Goal: Information Seeking & Learning: Learn about a topic

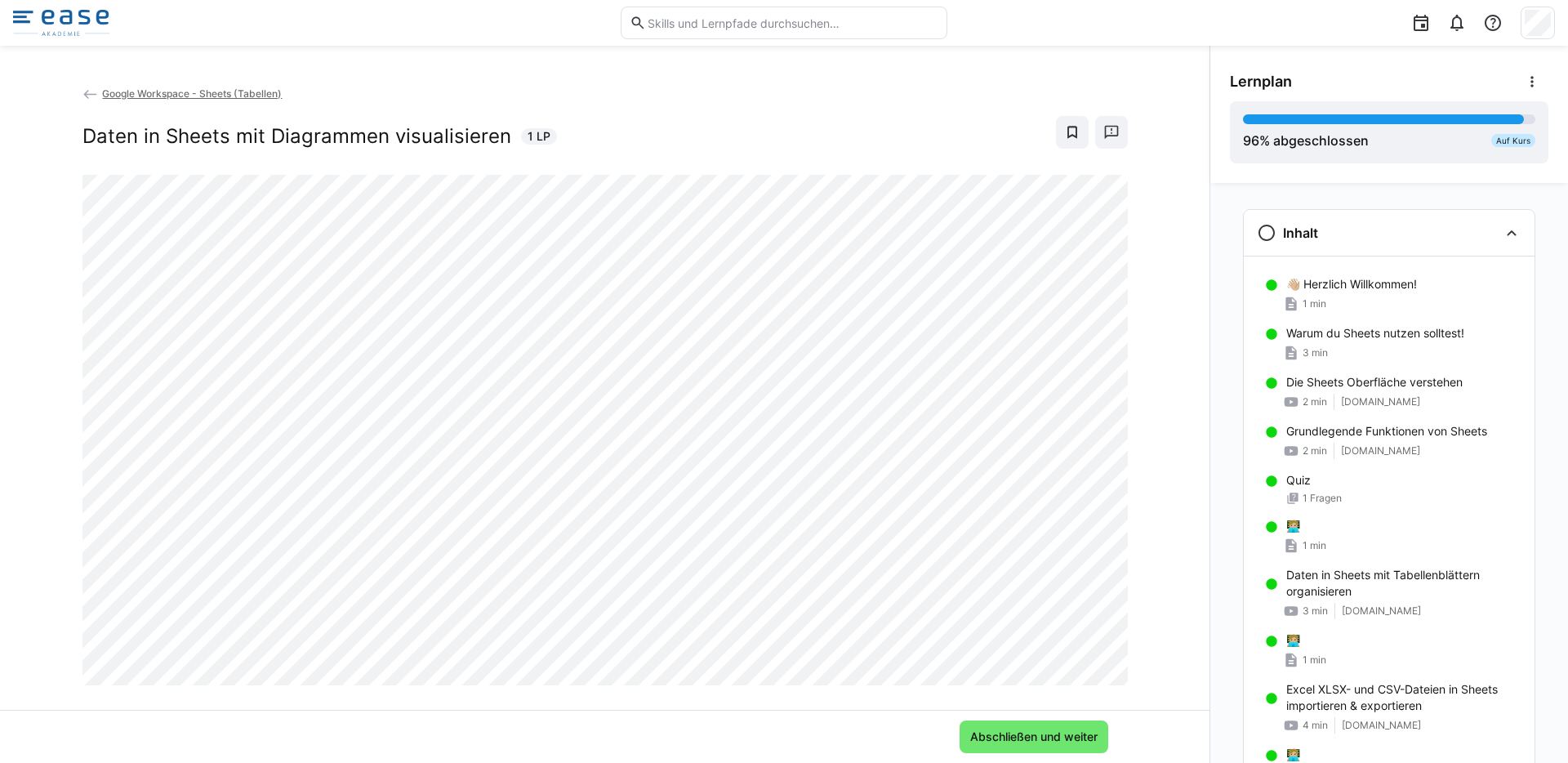
scroll to position [1817, 0]
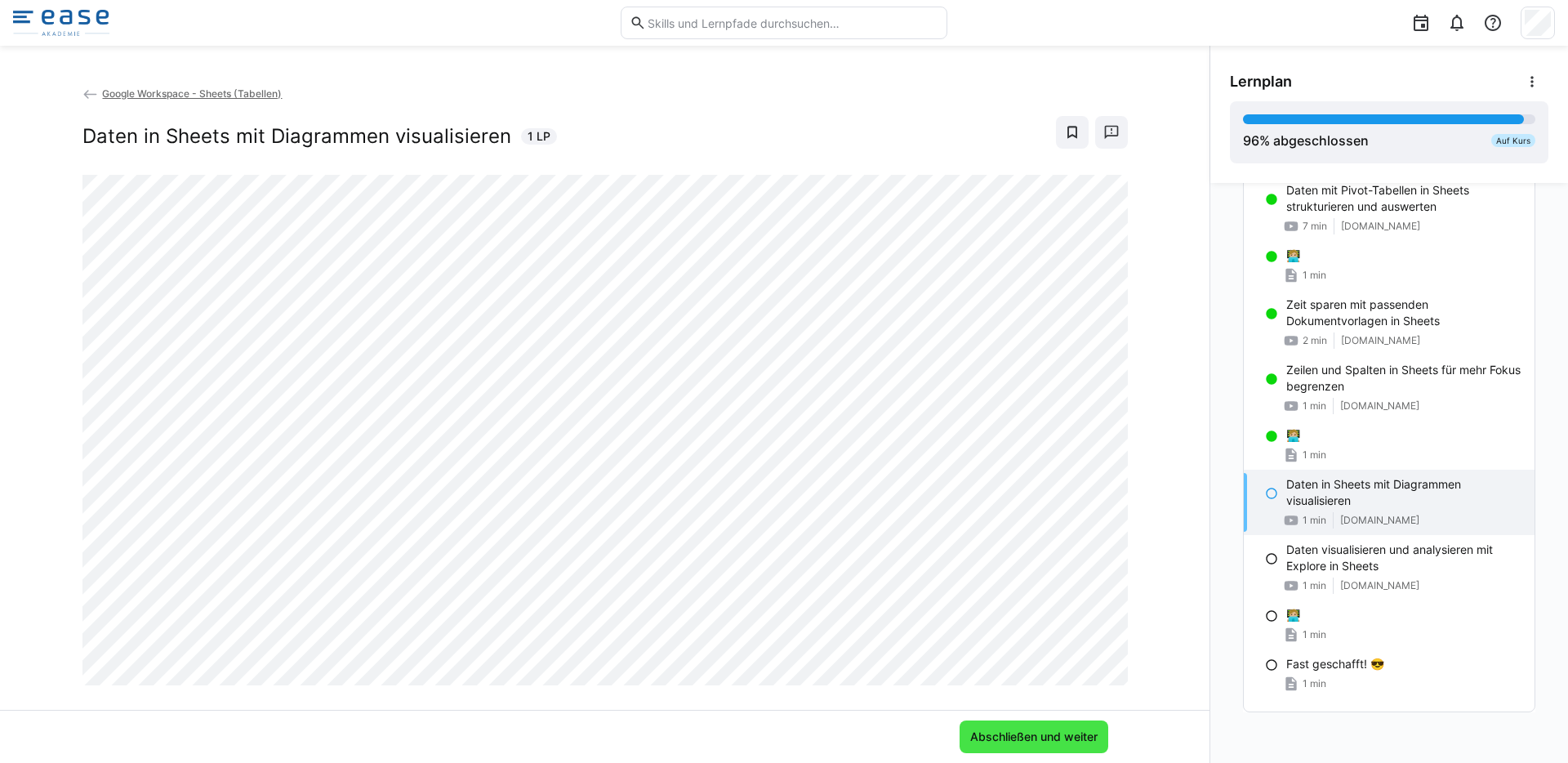
click at [1046, 745] on span "Abschließen und weiter" at bounding box center [1034, 737] width 132 height 17
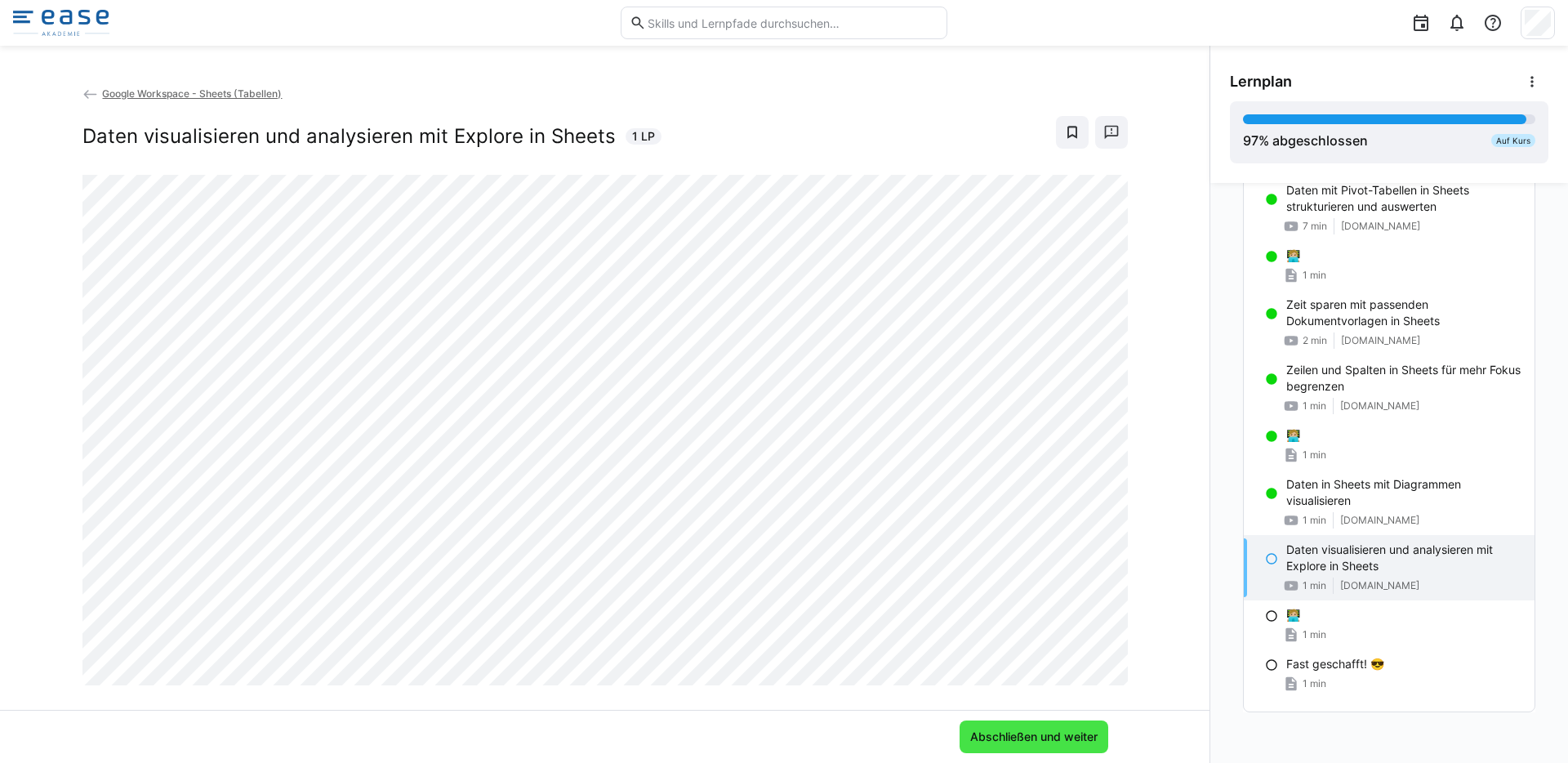
click at [1007, 735] on span "Abschließen und weiter" at bounding box center [1034, 737] width 132 height 17
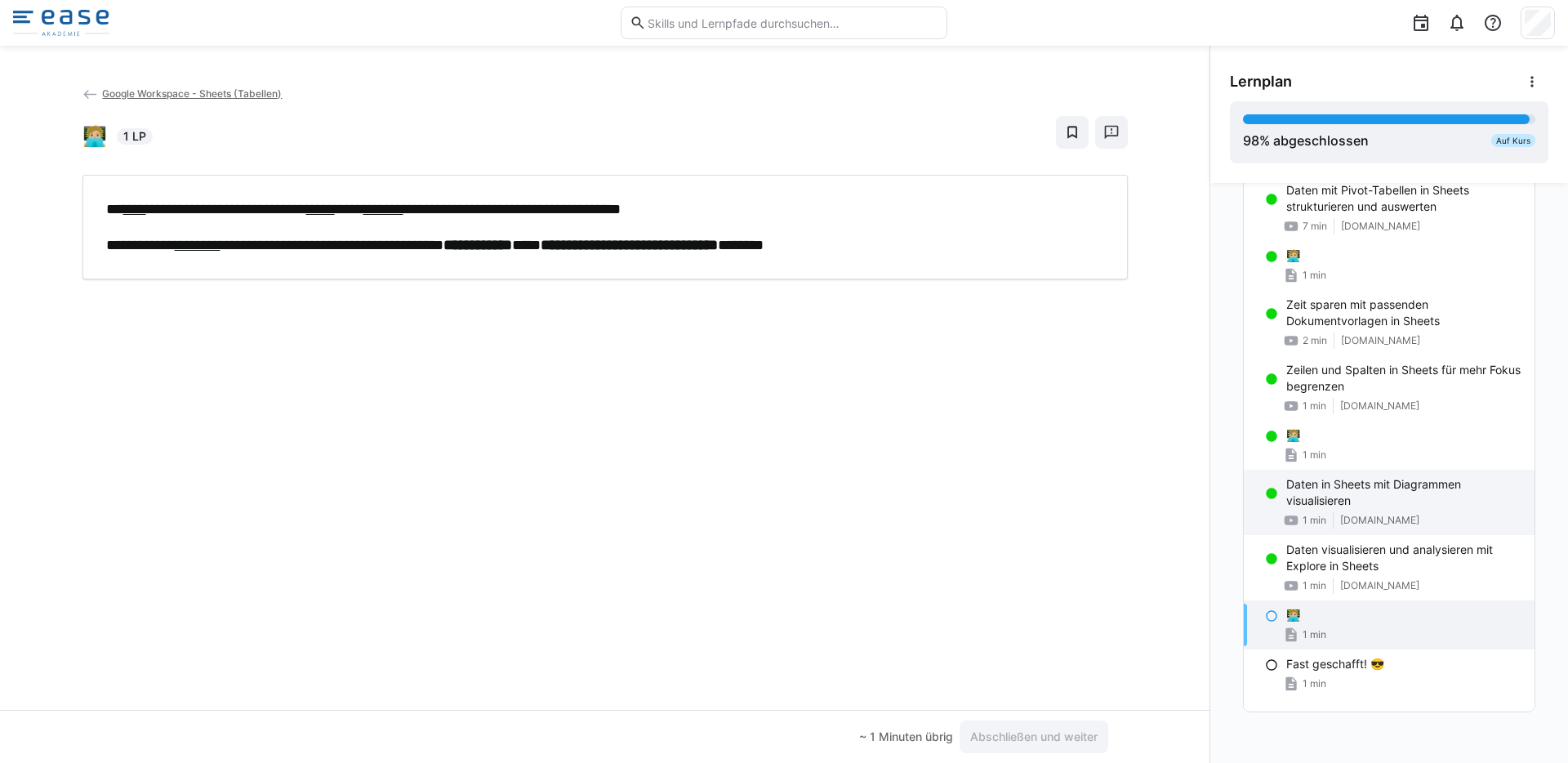
click at [1322, 501] on p "Daten in Sheets mit Diagrammen visualisieren" at bounding box center [1404, 493] width 235 height 33
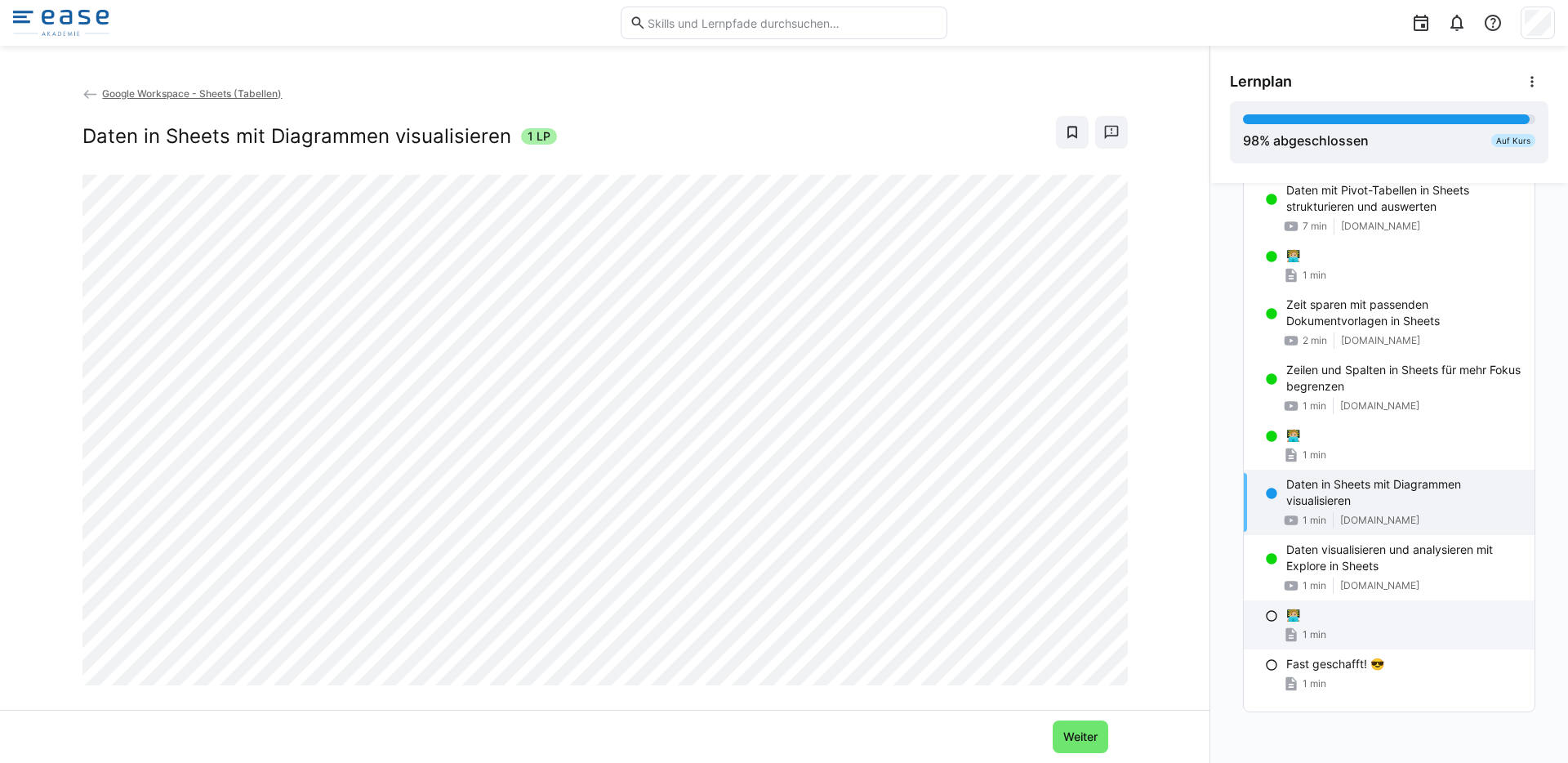
click at [1290, 618] on p "🧑🏼‍💻" at bounding box center [1293, 615] width 14 height 17
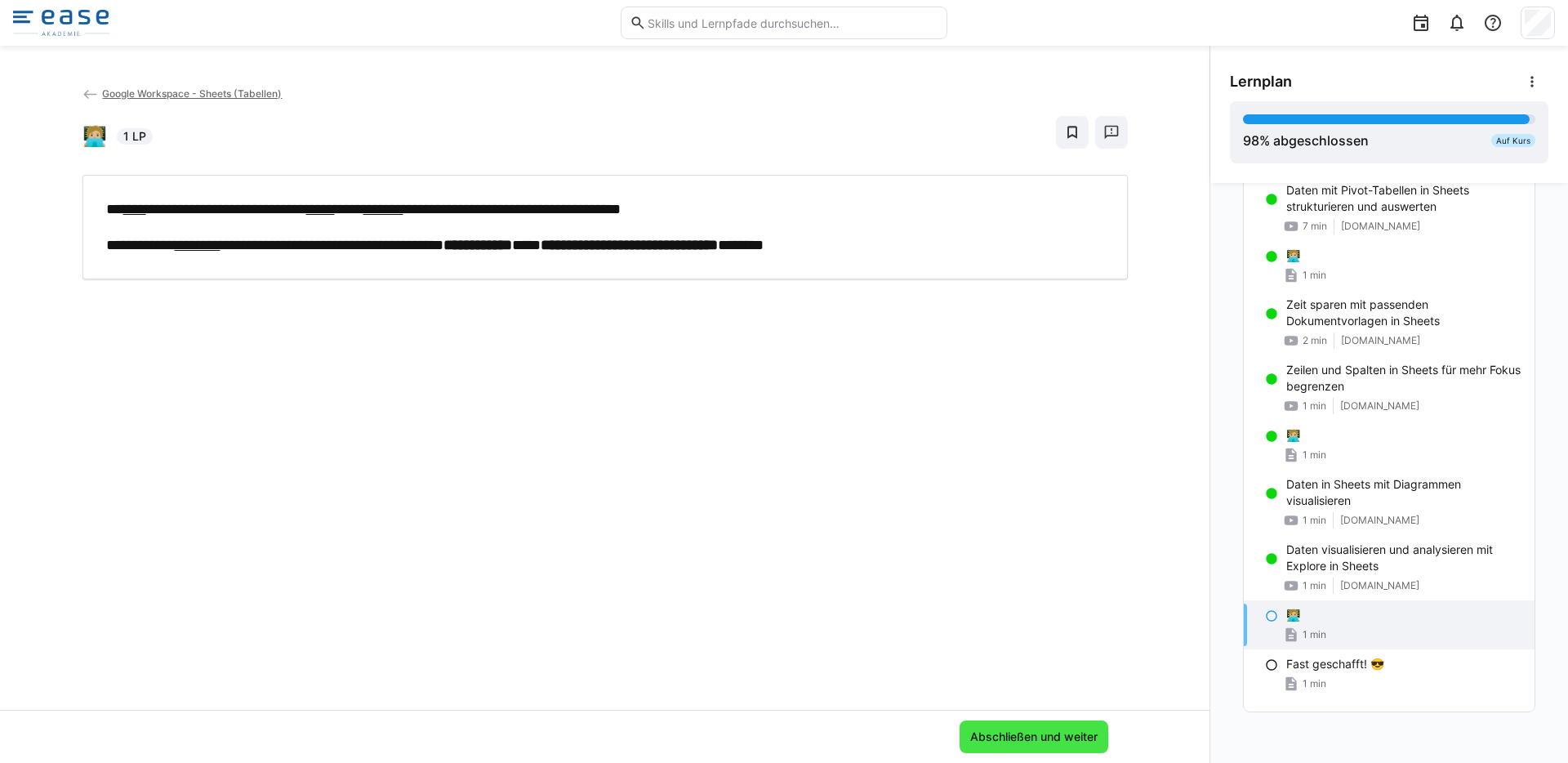
click at [1017, 732] on span "Abschließen und weiter" at bounding box center [1034, 737] width 132 height 17
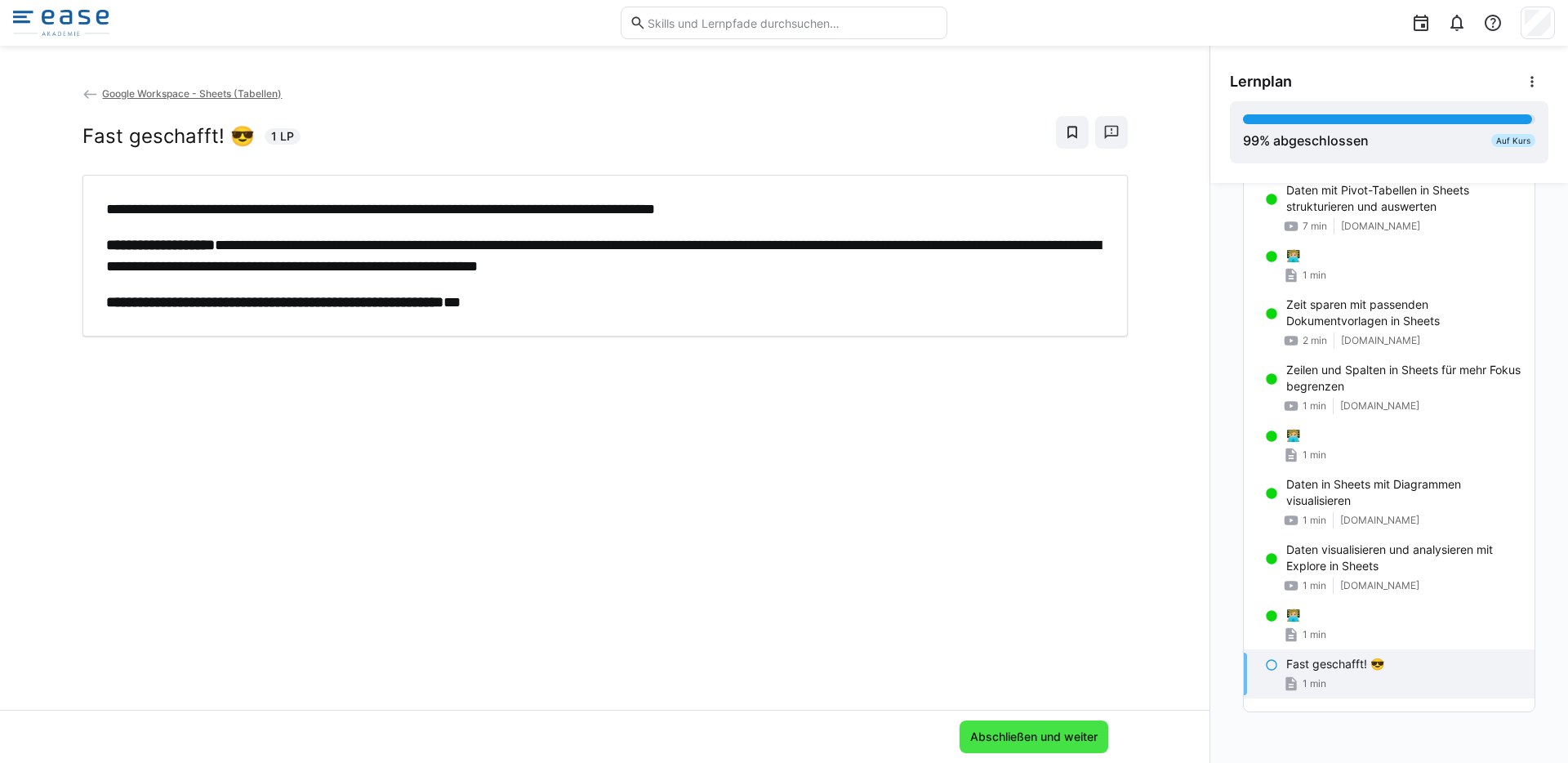
click at [1021, 735] on span "Abschließen und weiter" at bounding box center [1034, 737] width 132 height 17
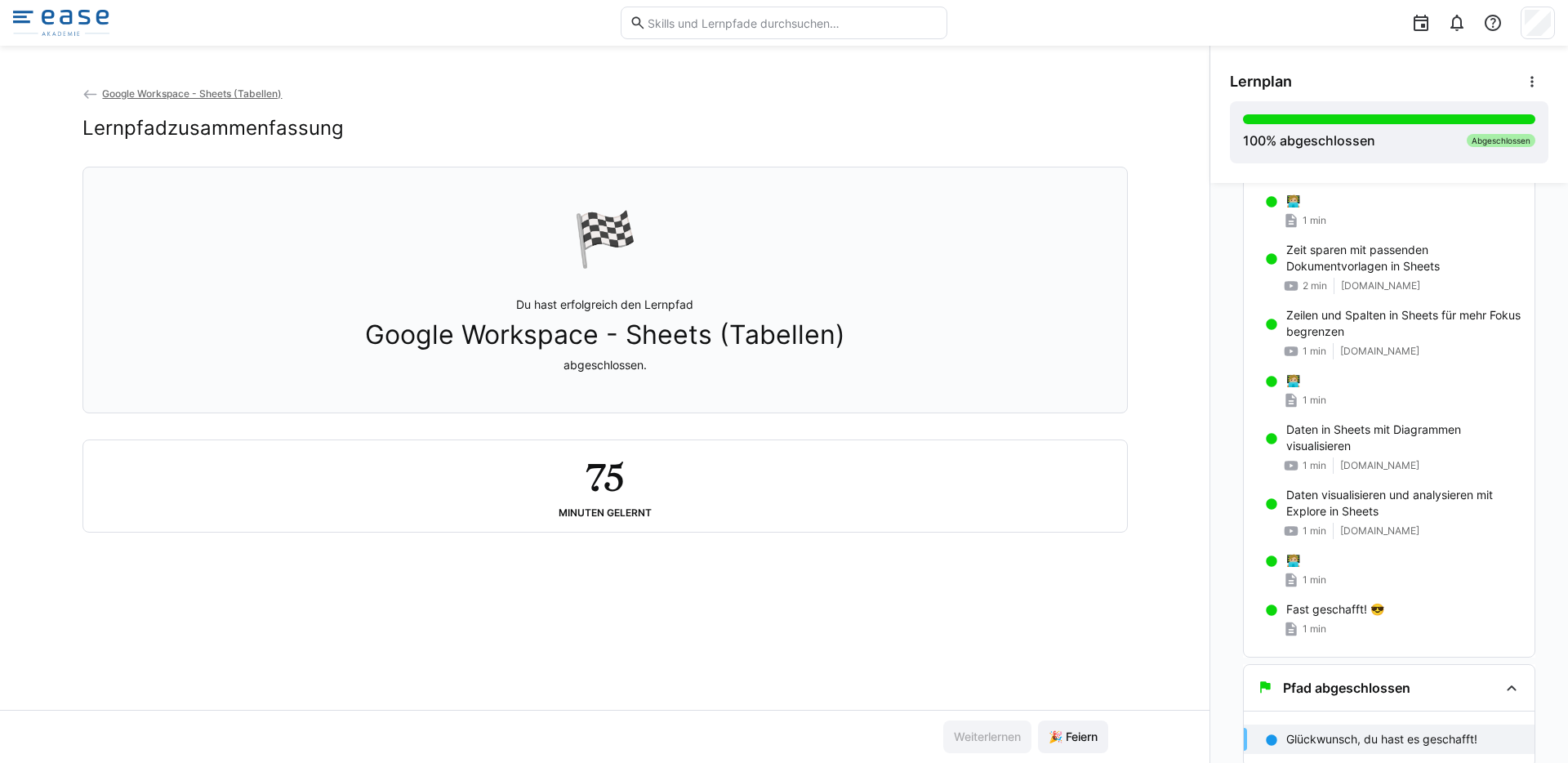
click at [77, 17] on img at bounding box center [60, 22] width 96 height 26
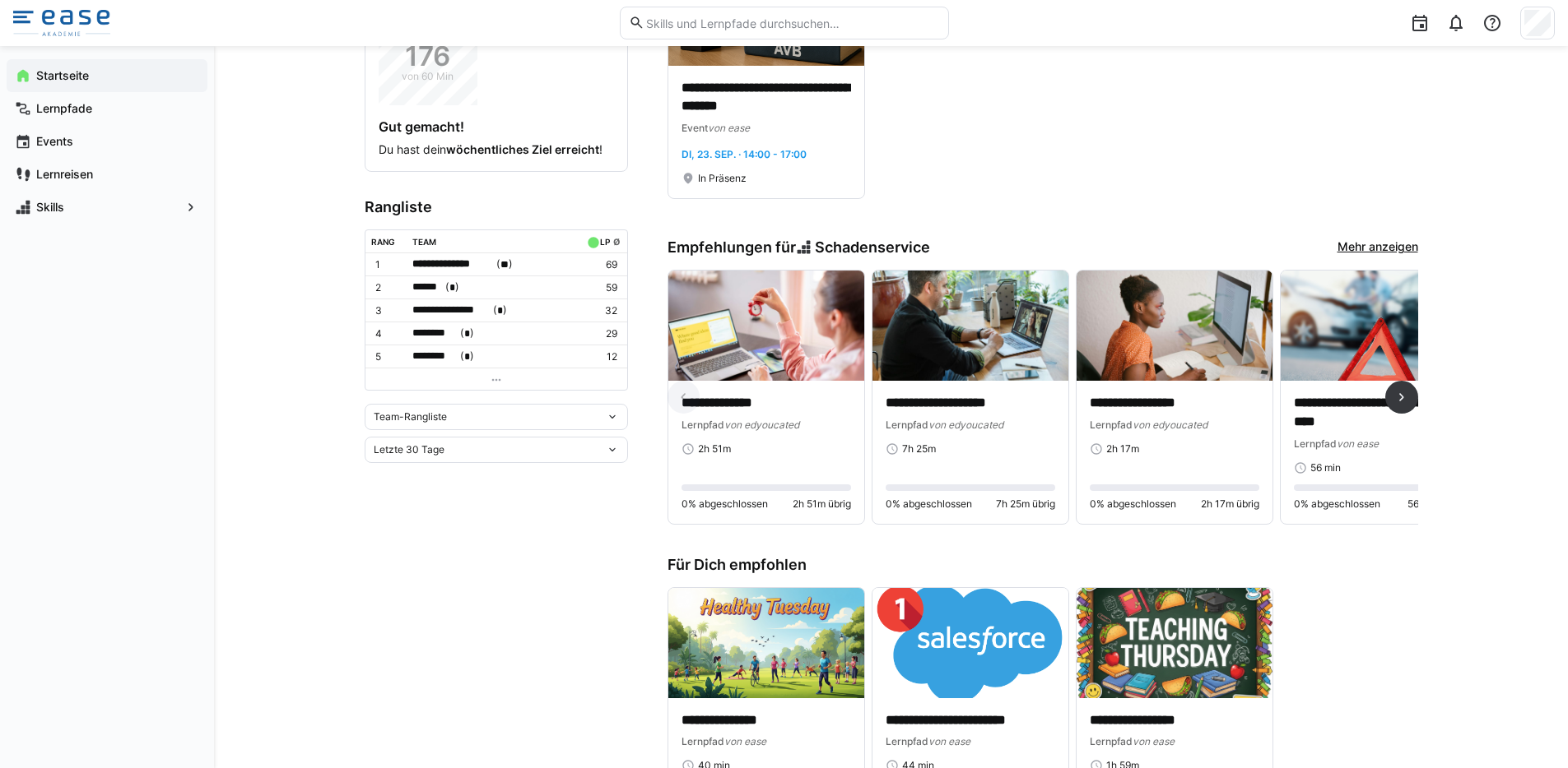
scroll to position [455, 0]
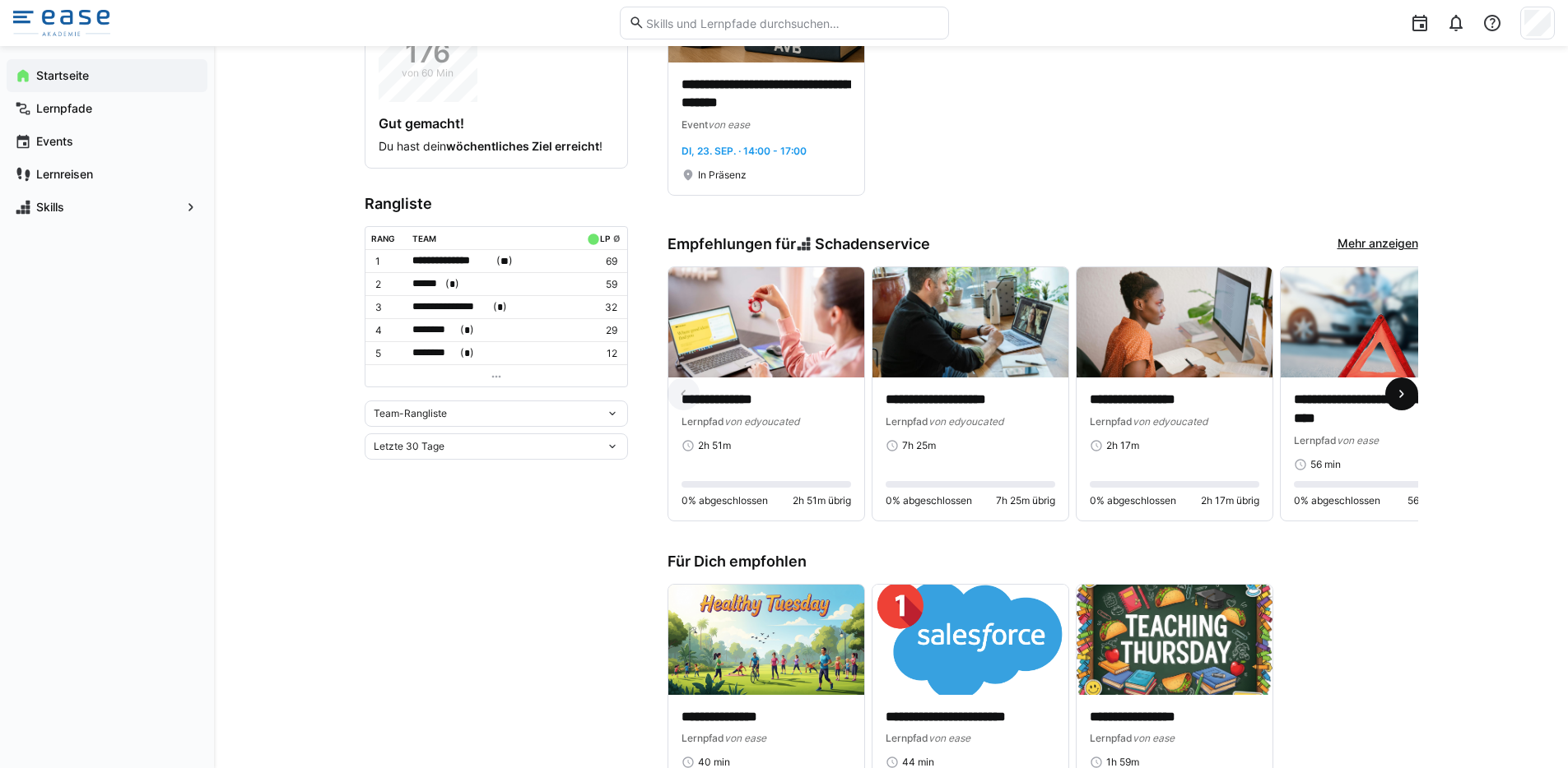
click at [1403, 402] on eds-icon at bounding box center [1401, 393] width 17 height 17
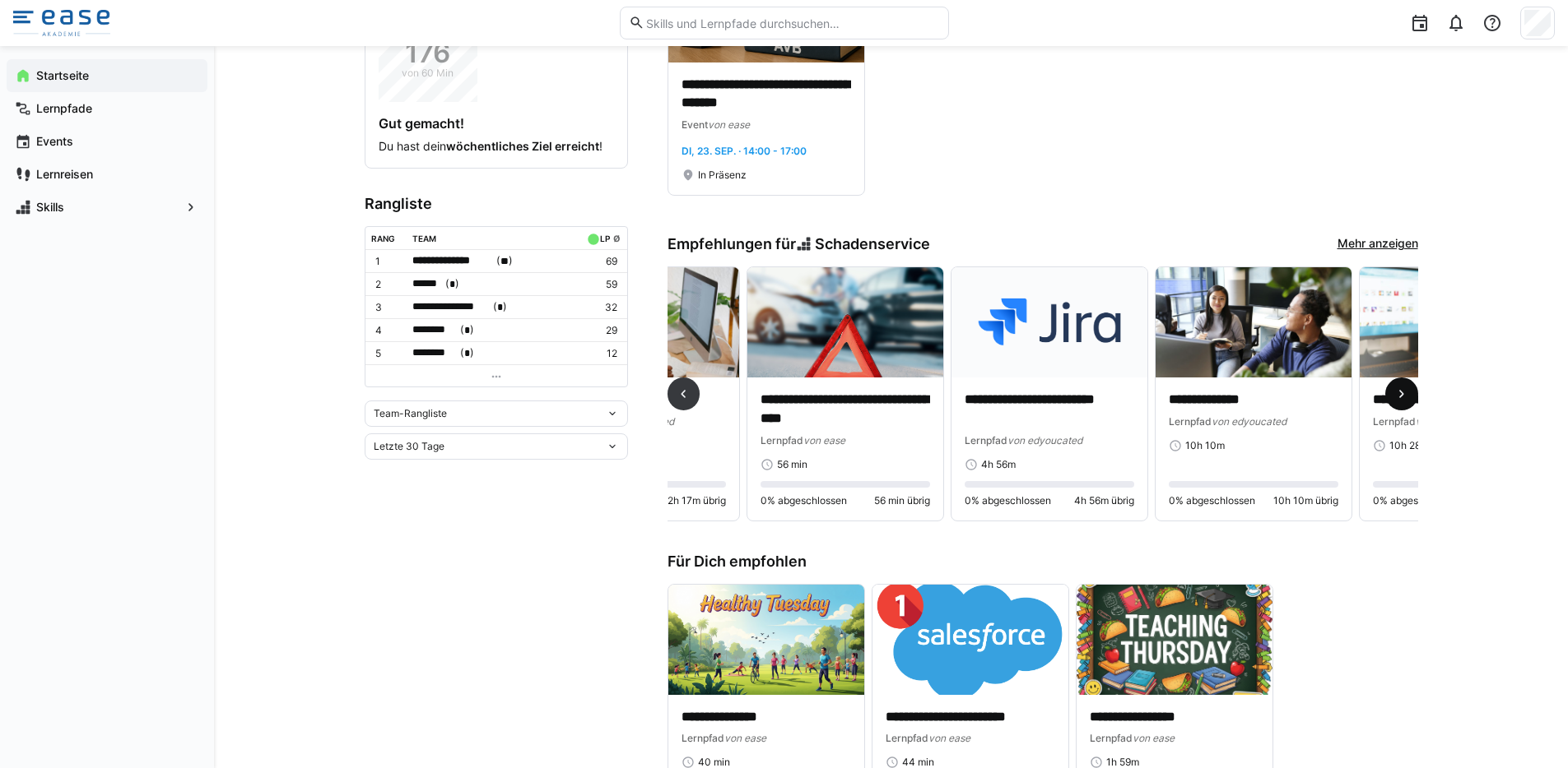
scroll to position [0, 612]
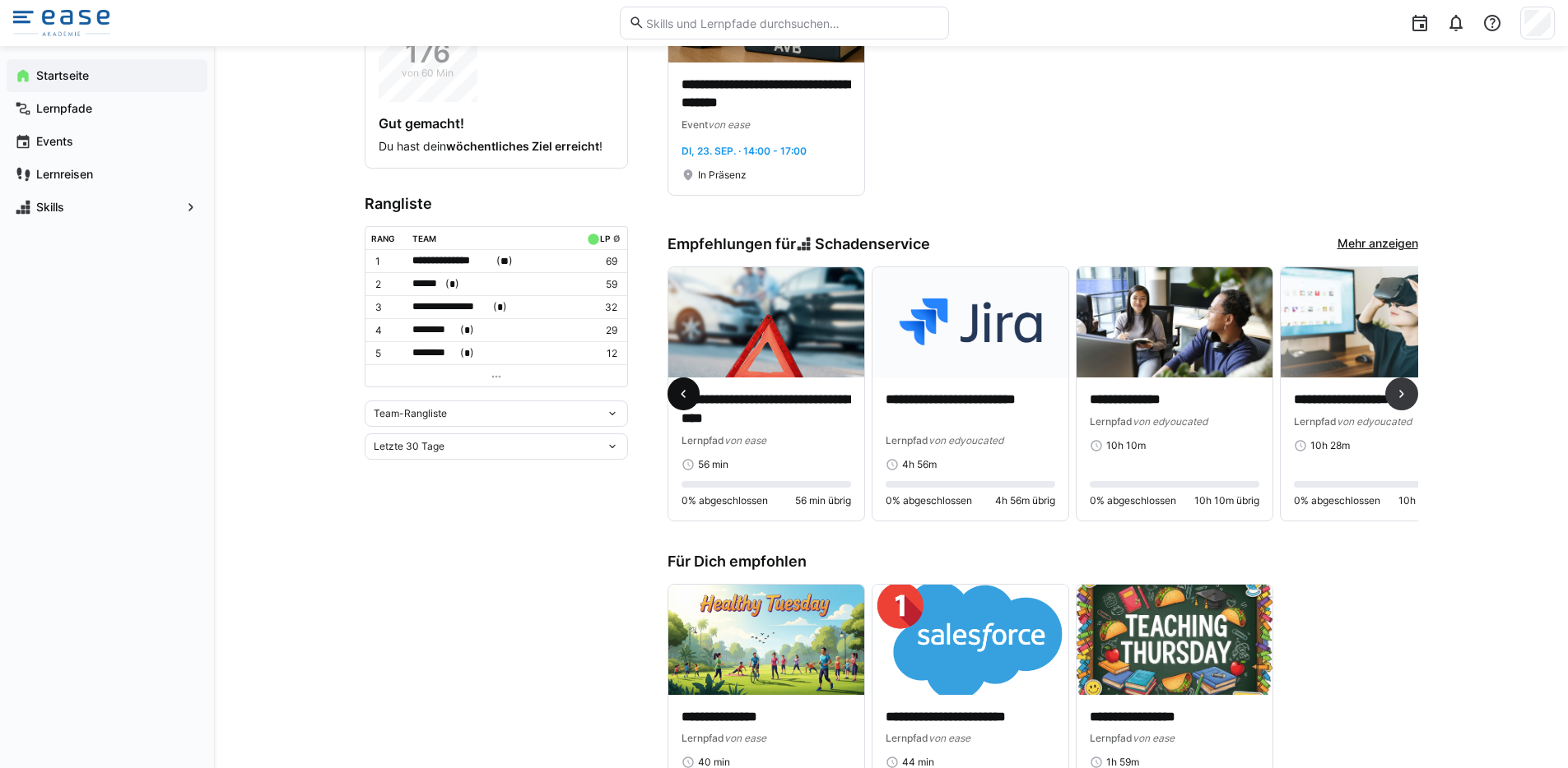
click at [684, 392] on eds-icon at bounding box center [682, 393] width 17 height 17
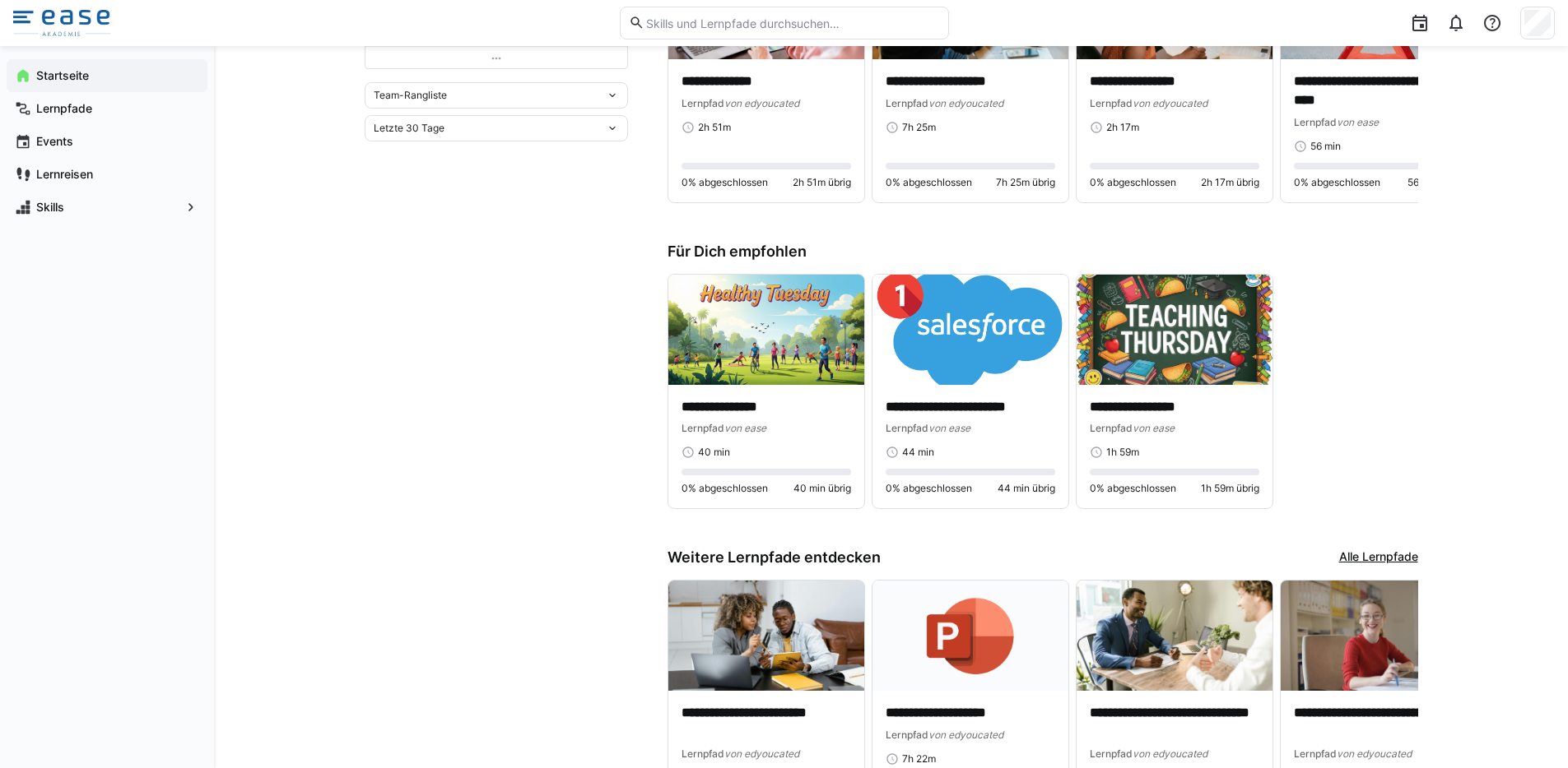
scroll to position [675, 0]
